Goal: Information Seeking & Learning: Check status

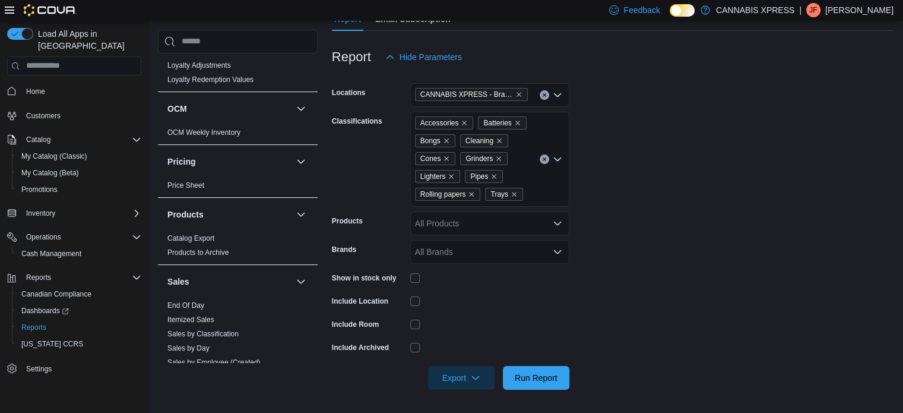
scroll to position [757, 0]
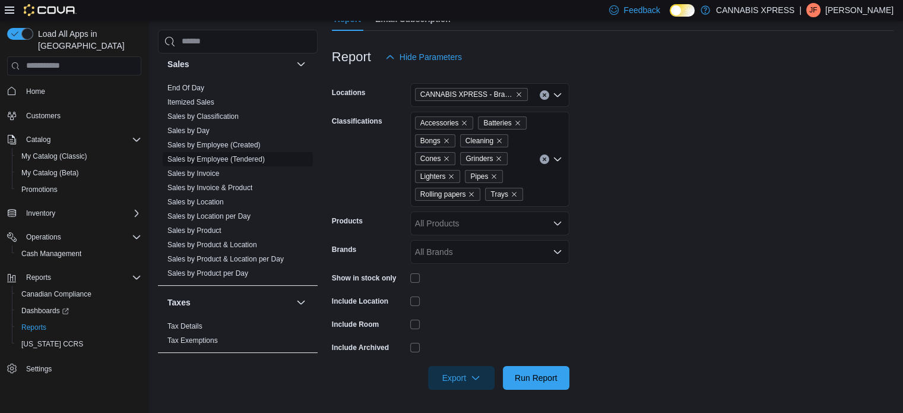
click at [240, 157] on link "Sales by Employee (Tendered)" at bounding box center [215, 159] width 97 height 8
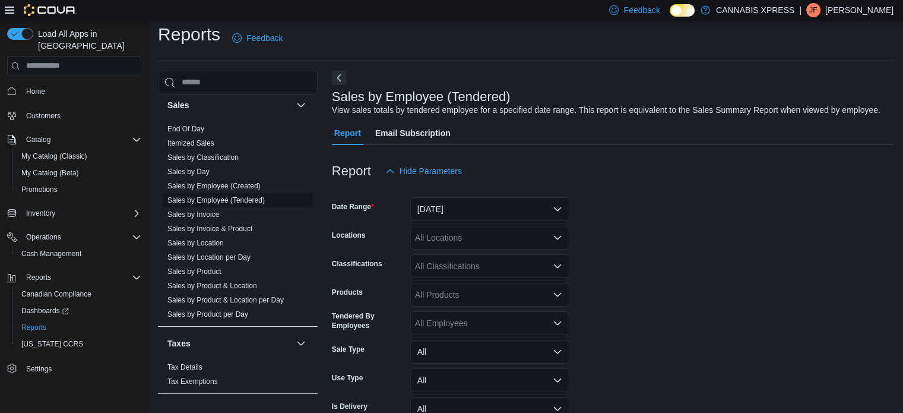
scroll to position [27, 0]
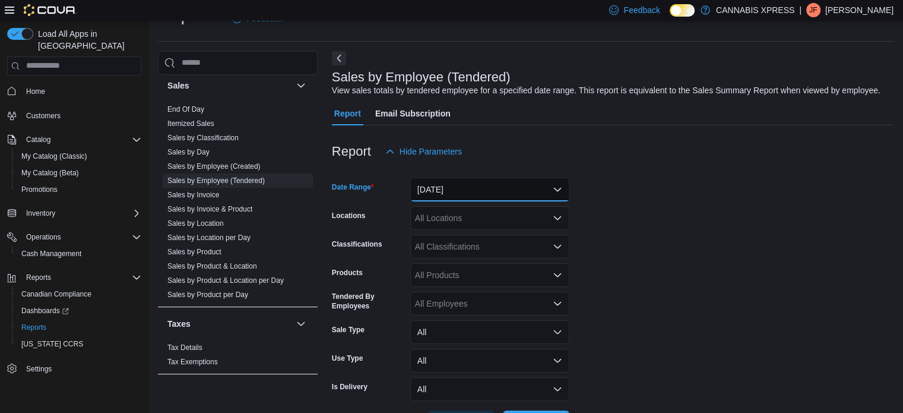
click at [556, 185] on button "Yesterday" at bounding box center [489, 189] width 159 height 24
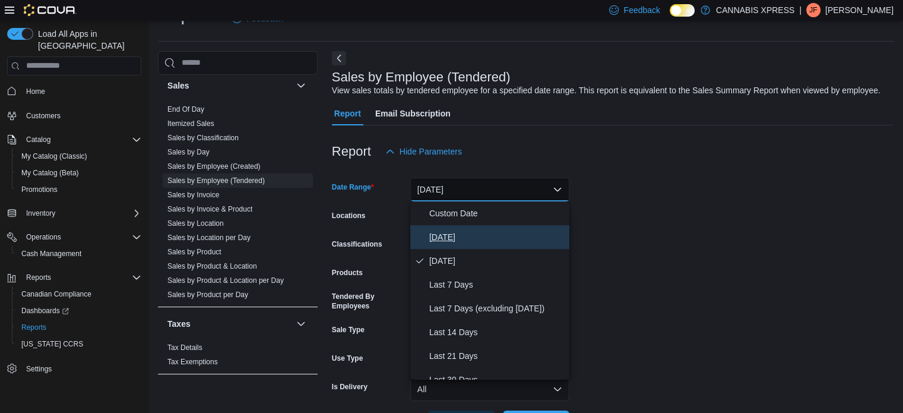
click at [443, 236] on span "Today" at bounding box center [496, 237] width 135 height 14
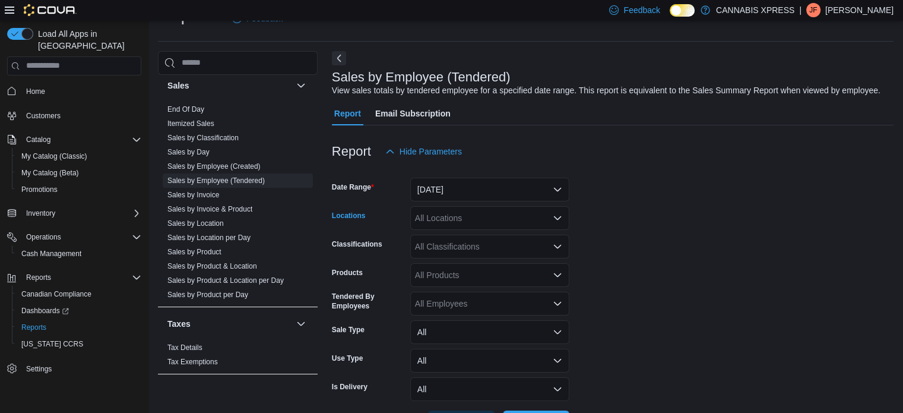
click at [557, 217] on icon "Open list of options" at bounding box center [557, 217] width 9 height 9
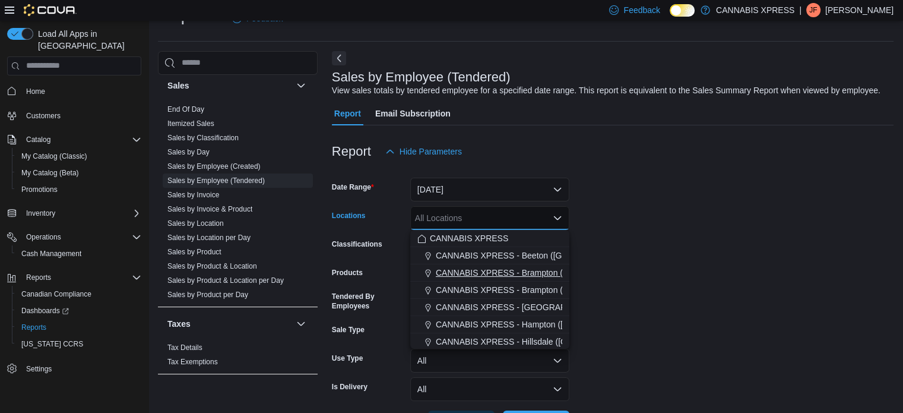
click at [524, 272] on span "CANNABIS XPRESS - Brampton ([GEOGRAPHIC_DATA])" at bounding box center [544, 273] width 216 height 12
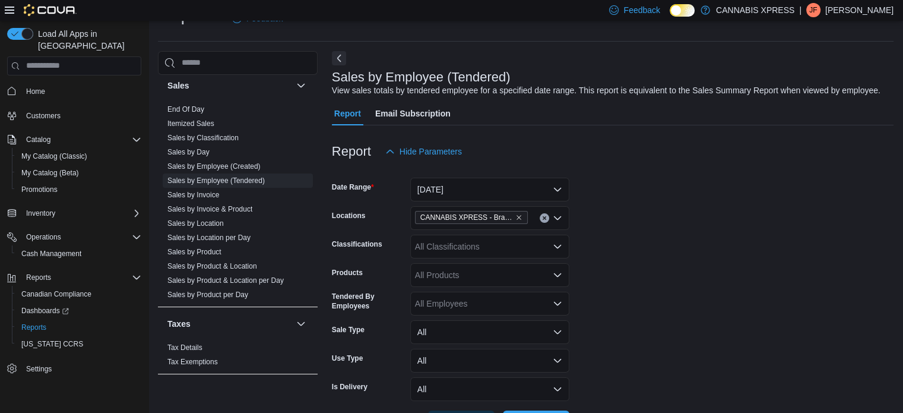
click at [598, 259] on form "Date Range Today Locations CANNABIS XPRESS - Brampton (Hurontario Street) Class…" at bounding box center [613, 298] width 562 height 271
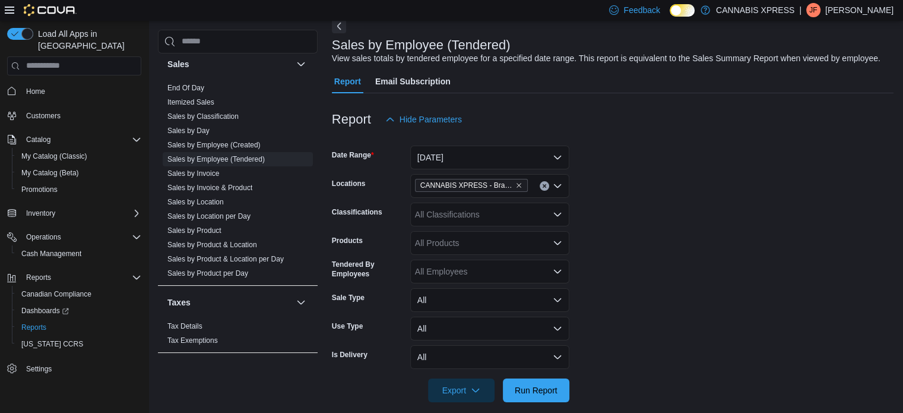
scroll to position [72, 0]
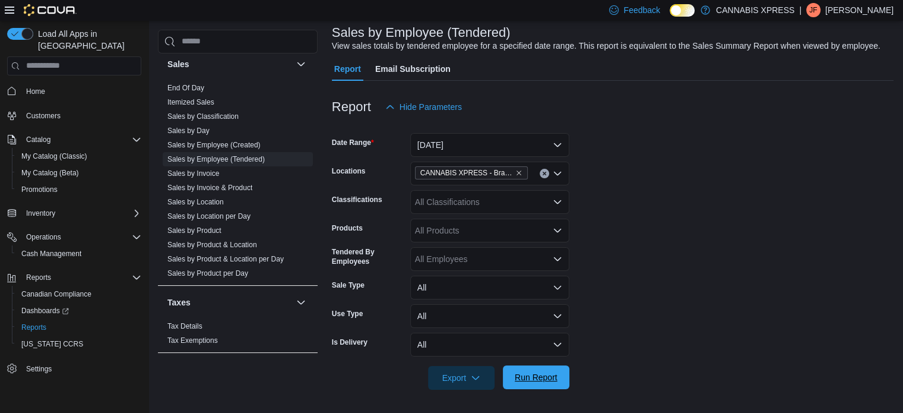
click at [554, 381] on span "Run Report" at bounding box center [536, 377] width 43 height 12
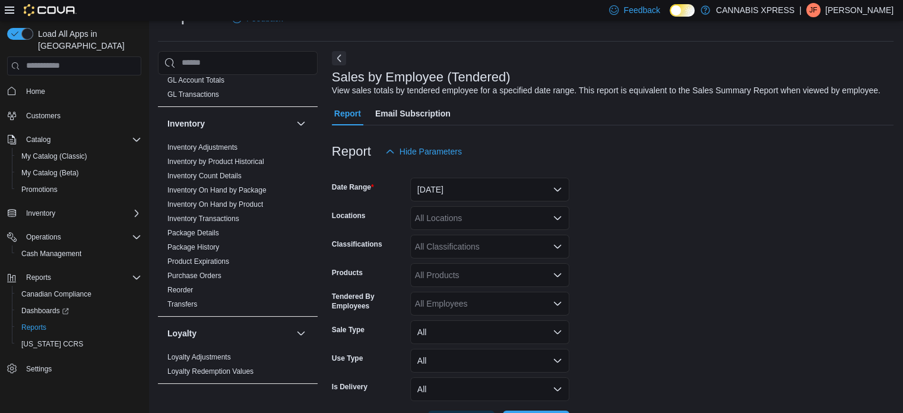
scroll to position [540, 0]
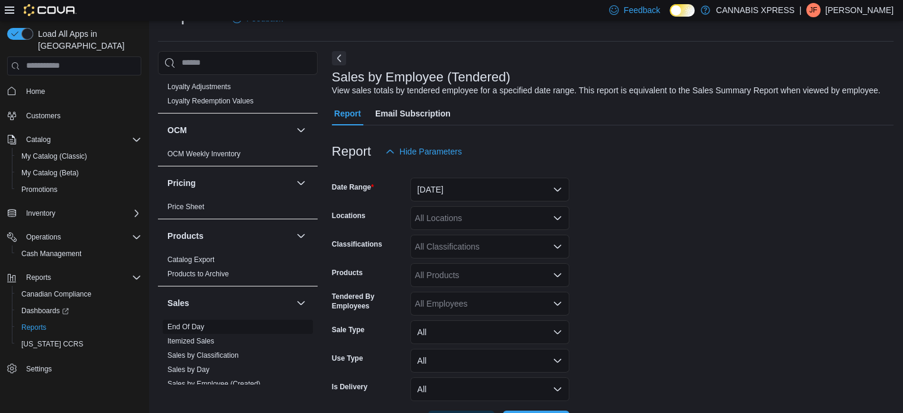
click at [189, 323] on link "End Of Day" at bounding box center [185, 326] width 37 height 8
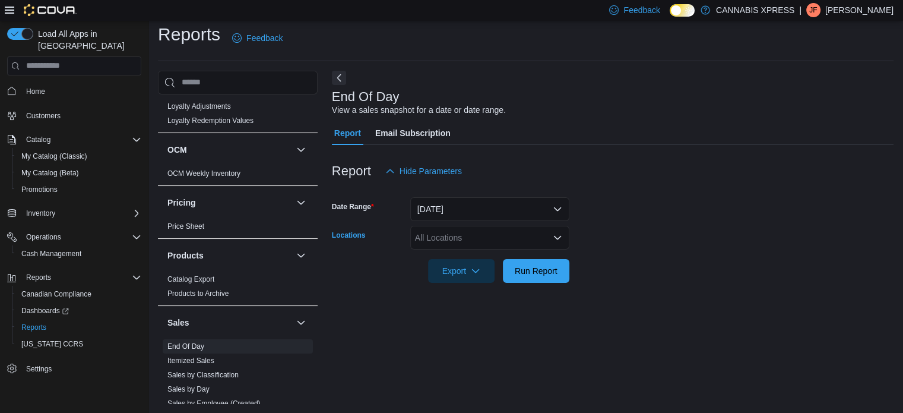
click at [557, 235] on icon "Open list of options" at bounding box center [557, 237] width 9 height 9
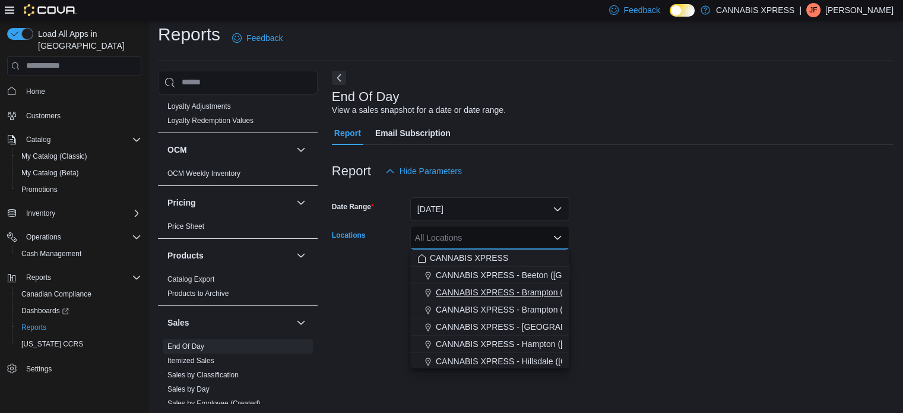
click at [529, 291] on span "CANNABIS XPRESS - Brampton ([GEOGRAPHIC_DATA])" at bounding box center [544, 292] width 216 height 12
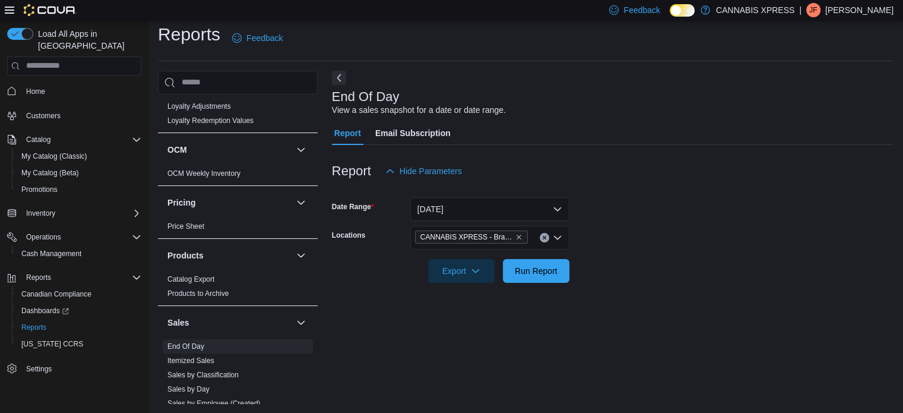
click at [641, 315] on div "End Of Day View a sales snapshot for a date or date range. Report Email Subscri…" at bounding box center [613, 237] width 562 height 333
